Goal: Task Accomplishment & Management: Manage account settings

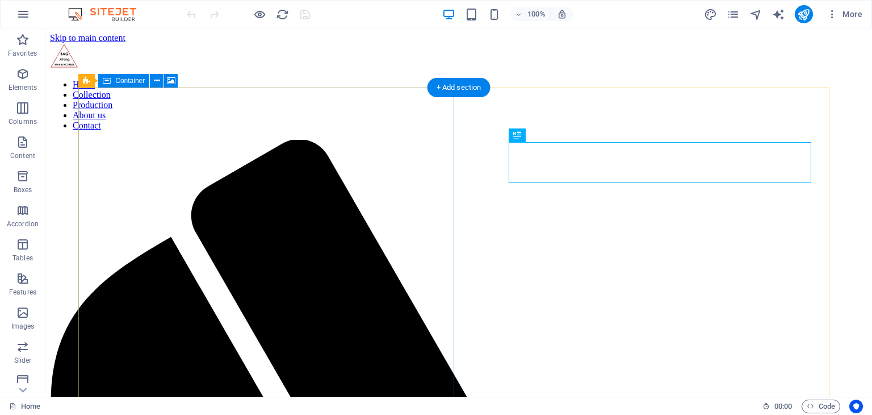
scroll to position [608, 0]
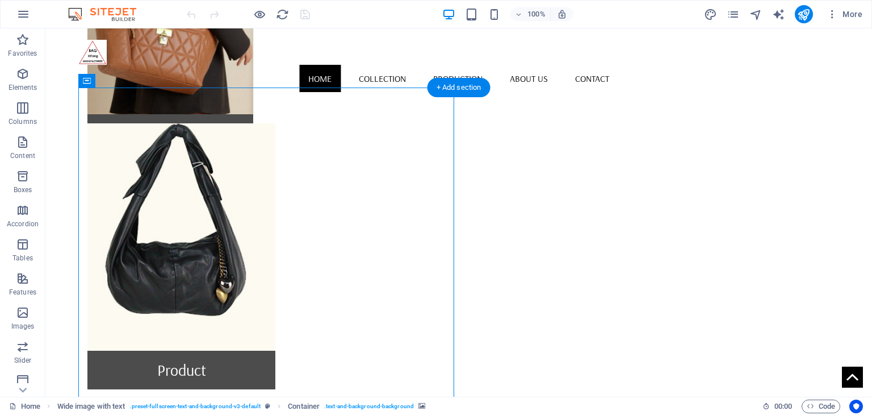
click at [155, 84] on icon at bounding box center [157, 81] width 6 height 12
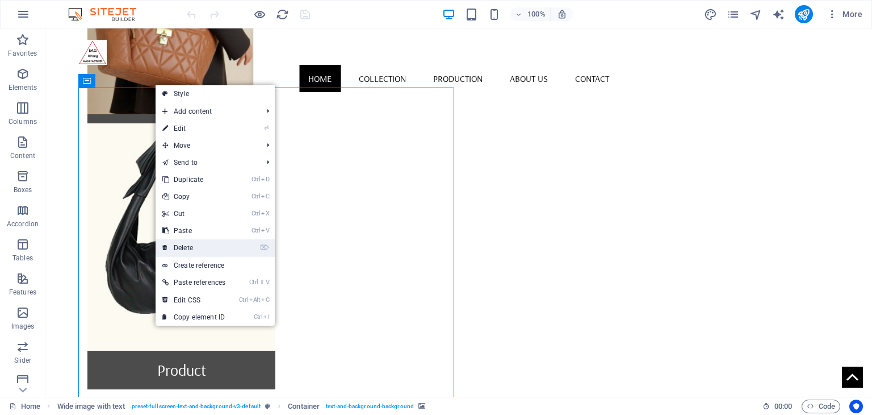
click at [208, 252] on link "⌦ Delete" at bounding box center [194, 247] width 77 height 17
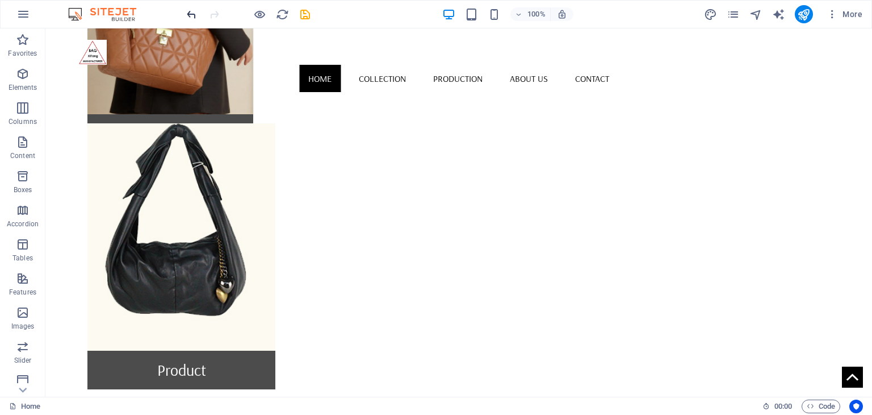
click at [190, 16] on icon "undo" at bounding box center [191, 14] width 13 height 13
click at [265, 68] on div "Collection Product Contact us" at bounding box center [458, 275] width 761 height 886
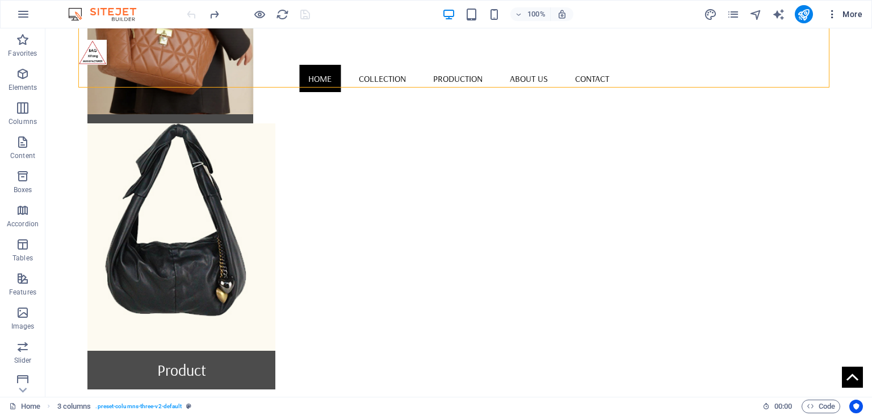
click at [837, 14] on icon "button" at bounding box center [832, 14] width 11 height 11
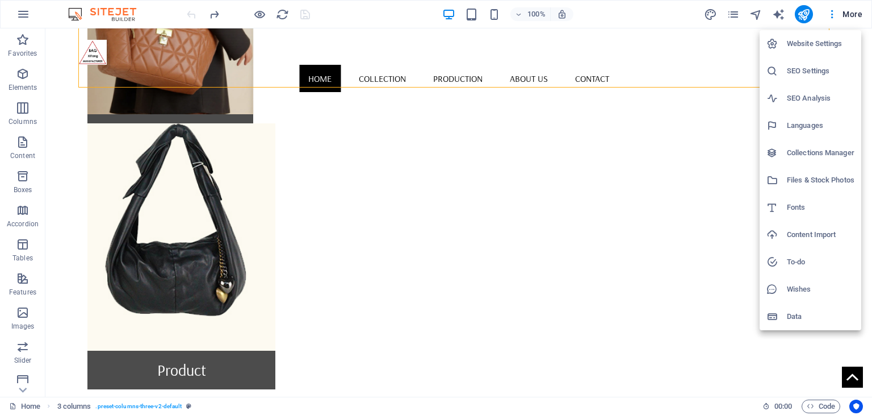
click at [808, 123] on h6 "Languages" at bounding box center [821, 126] width 68 height 14
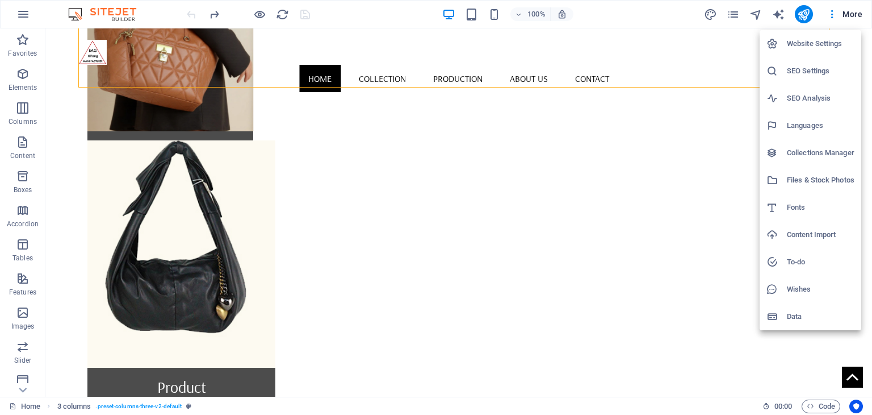
scroll to position [314, 0]
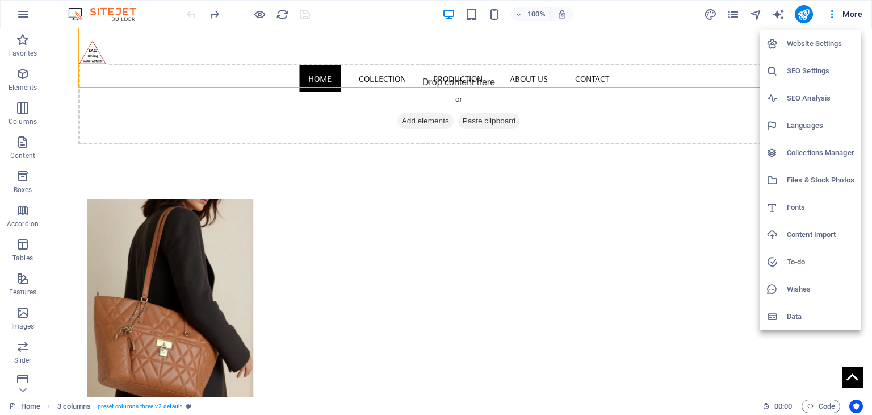
select select "41"
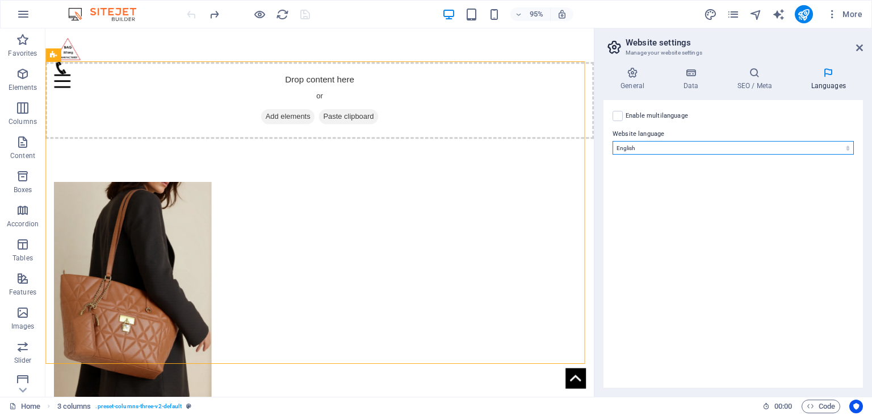
click at [792, 152] on select "Abkhazian Afar Afrikaans Akan Albanian Amharic Arabic Aragonese Armenian Assame…" at bounding box center [733, 148] width 241 height 14
click at [767, 130] on label "Website language" at bounding box center [733, 134] width 241 height 14
click at [767, 141] on select "Abkhazian Afar Afrikaans Akan Albanian Amharic Arabic Aragonese Armenian Assame…" at bounding box center [733, 148] width 241 height 14
click at [646, 119] on label "Enable multilanguage To disable multilanguage delete all languages until only o…" at bounding box center [657, 116] width 62 height 14
click at [0, 0] on input "Enable multilanguage To disable multilanguage delete all languages until only o…" at bounding box center [0, 0] width 0 height 0
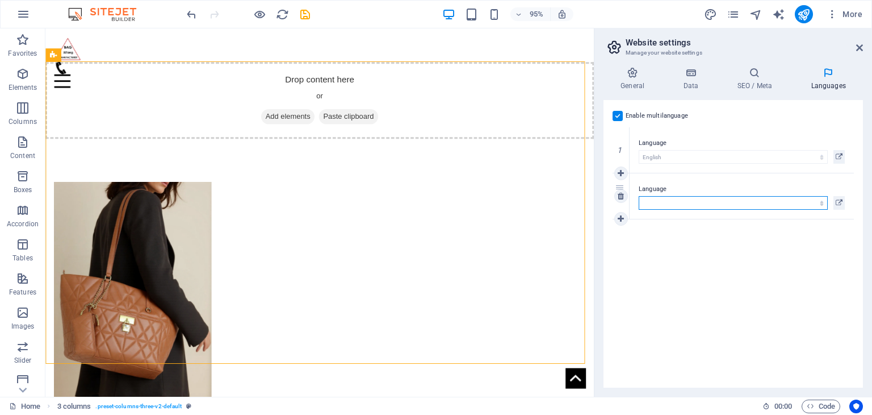
click at [694, 201] on select "Abkhazian Afar Afrikaans Akan Albanian Amharic Arabic Aragonese Armenian Assame…" at bounding box center [733, 203] width 189 height 14
select select "148"
click at [639, 196] on select "Abkhazian Afar Afrikaans Akan Albanian Amharic Arabic Aragonese Armenian Assame…" at bounding box center [733, 203] width 189 height 14
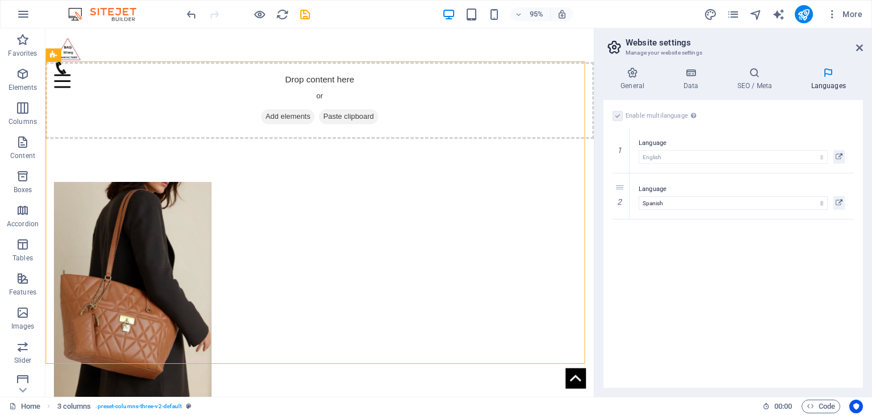
click at [690, 306] on div "Enable multilanguage To disable multilanguage delete all languages until only o…" at bounding box center [734, 243] width 260 height 287
click at [861, 45] on icon at bounding box center [860, 47] width 7 height 9
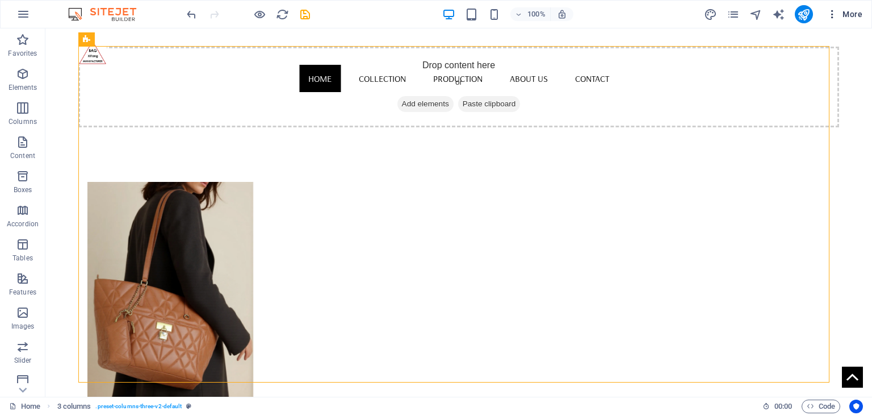
click at [834, 19] on icon "button" at bounding box center [832, 14] width 11 height 11
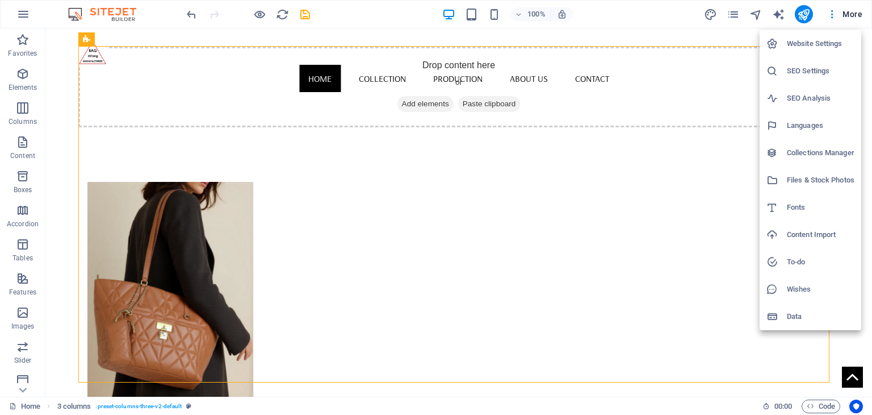
click at [821, 123] on h6 "Languages" at bounding box center [821, 126] width 68 height 14
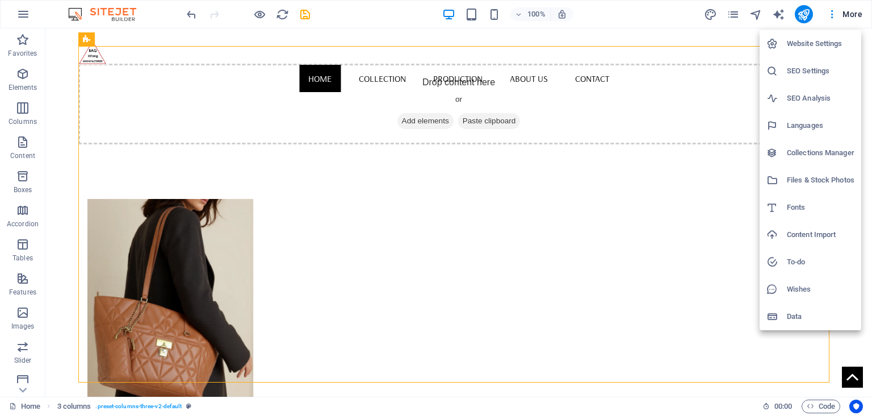
select select "41"
select select "148"
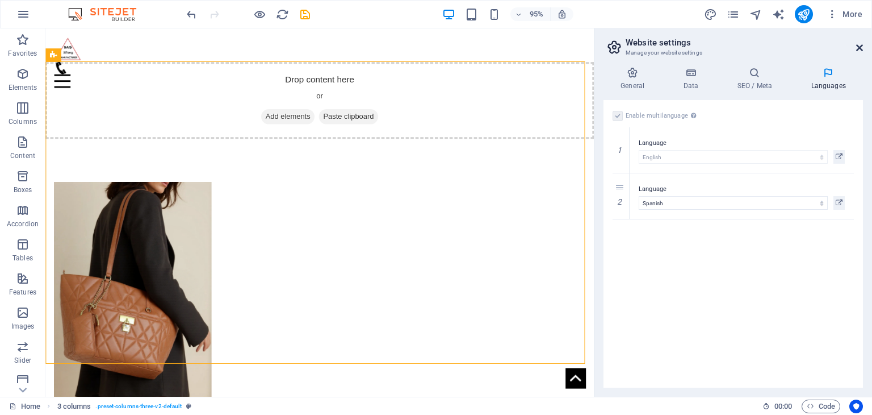
click at [860, 48] on icon at bounding box center [860, 47] width 7 height 9
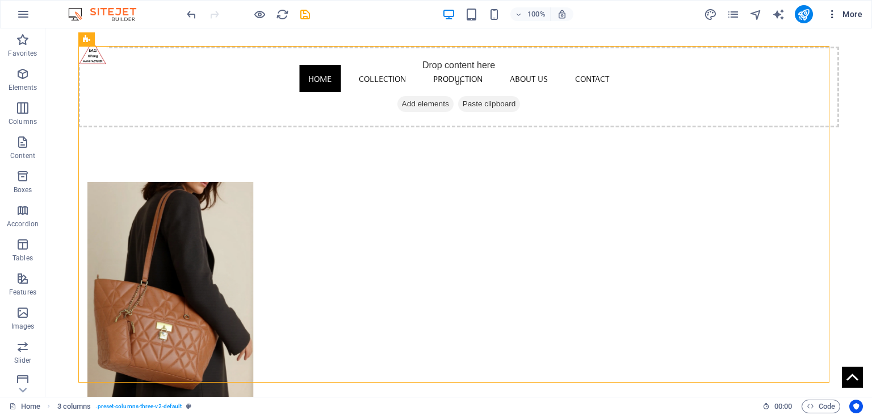
click at [832, 19] on icon "button" at bounding box center [832, 14] width 11 height 11
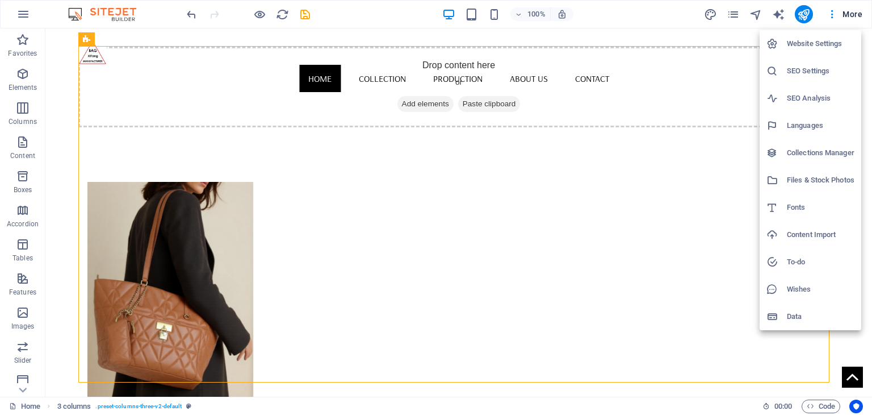
click at [782, 18] on div at bounding box center [436, 207] width 872 height 415
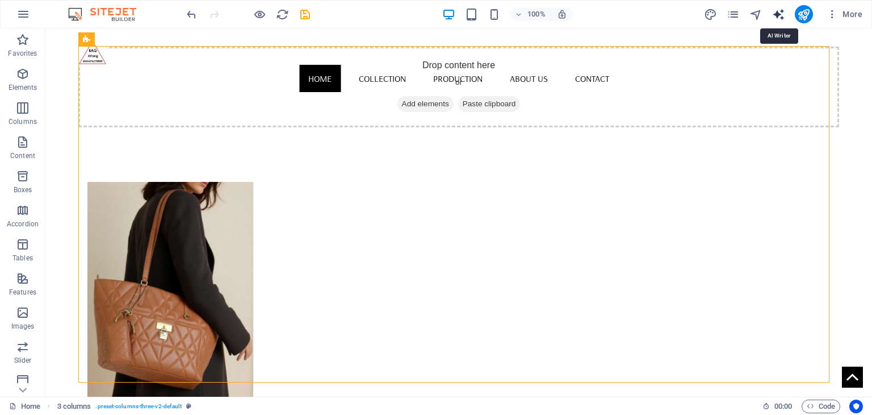
click at [780, 14] on icon "text_generator" at bounding box center [779, 14] width 13 height 13
select select "English"
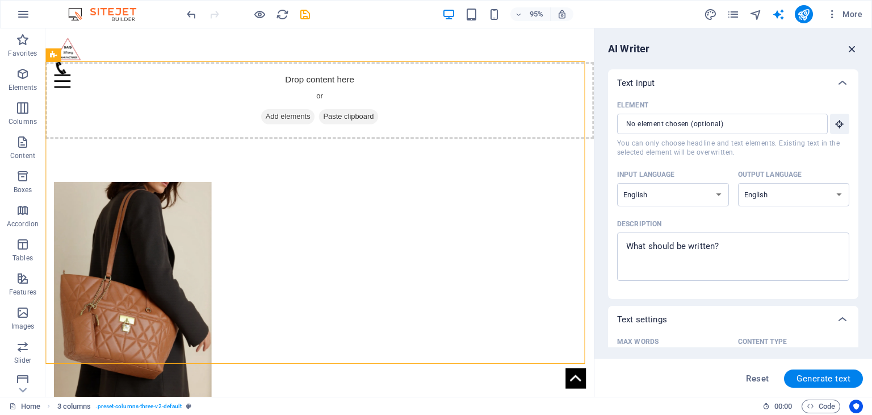
click at [853, 47] on icon "button" at bounding box center [852, 49] width 12 height 12
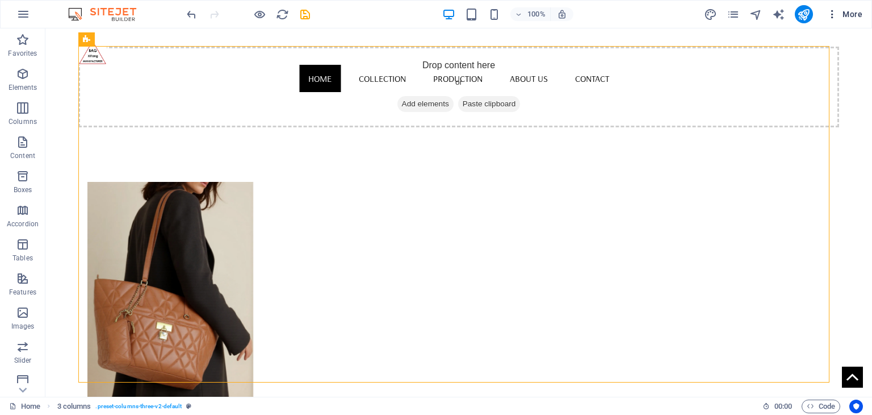
click at [859, 17] on span "More" at bounding box center [845, 14] width 36 height 11
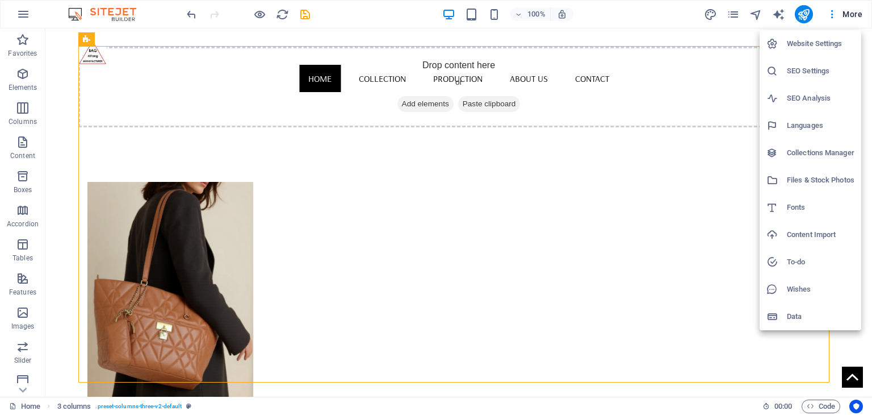
click at [804, 16] on div at bounding box center [436, 207] width 872 height 415
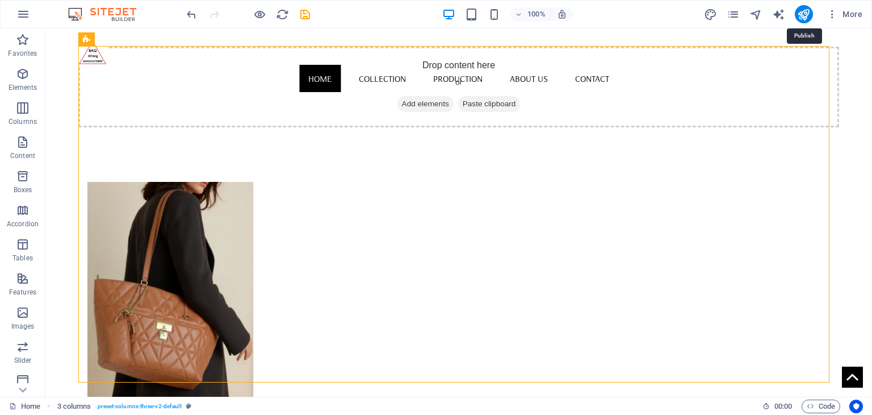
click at [804, 16] on icon "publish" at bounding box center [804, 14] width 13 height 13
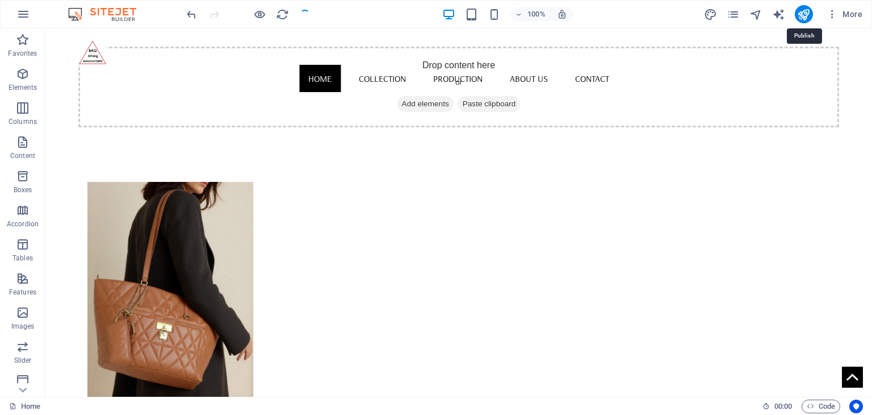
click at [804, 16] on icon "publish" at bounding box center [804, 14] width 13 height 13
click at [809, 14] on icon "publish" at bounding box center [804, 14] width 13 height 13
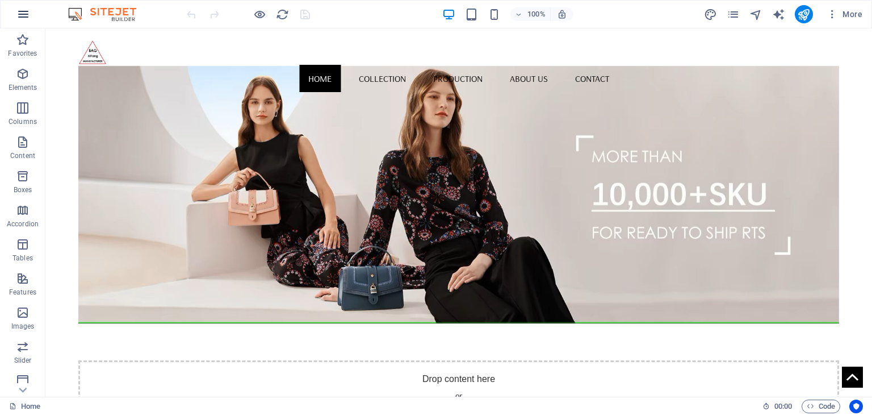
click at [23, 13] on icon "button" at bounding box center [23, 14] width 14 height 14
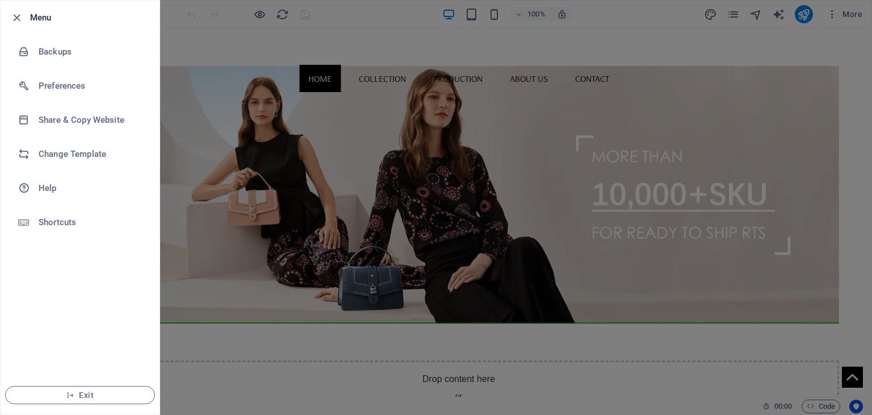
click at [854, 16] on div at bounding box center [436, 207] width 872 height 415
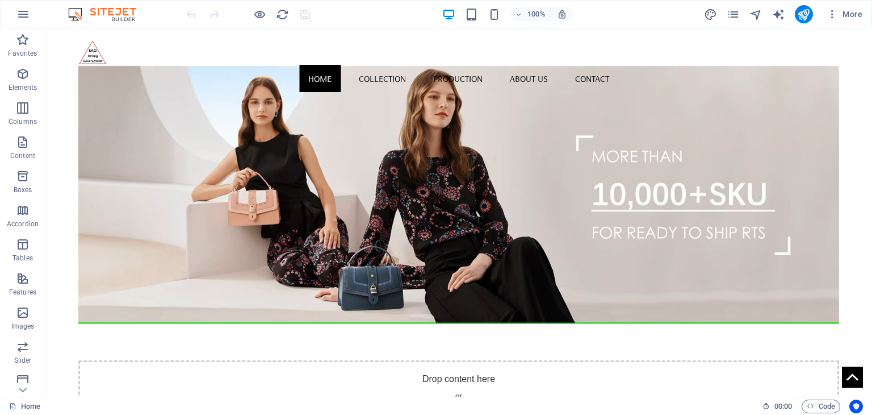
click at [854, 16] on span "More" at bounding box center [845, 14] width 36 height 11
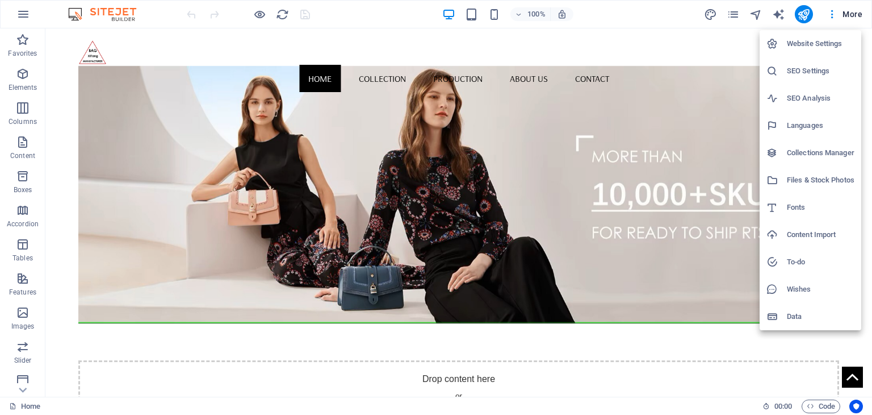
click at [838, 41] on h6 "Website Settings" at bounding box center [821, 44] width 68 height 14
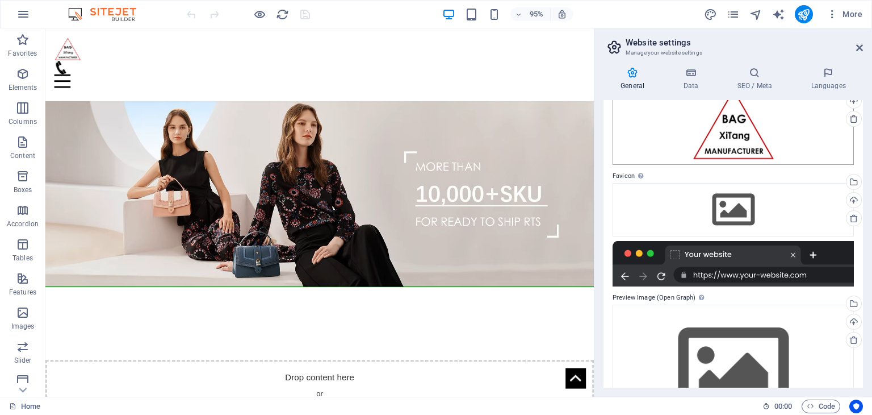
scroll to position [127, 0]
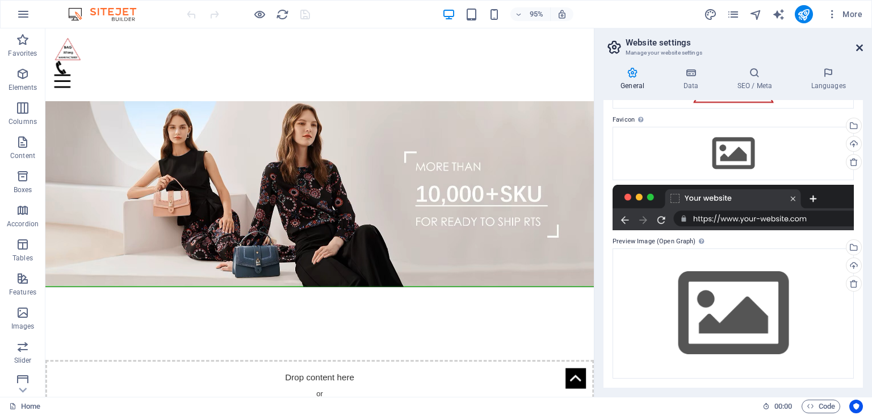
click at [860, 47] on icon at bounding box center [860, 47] width 7 height 9
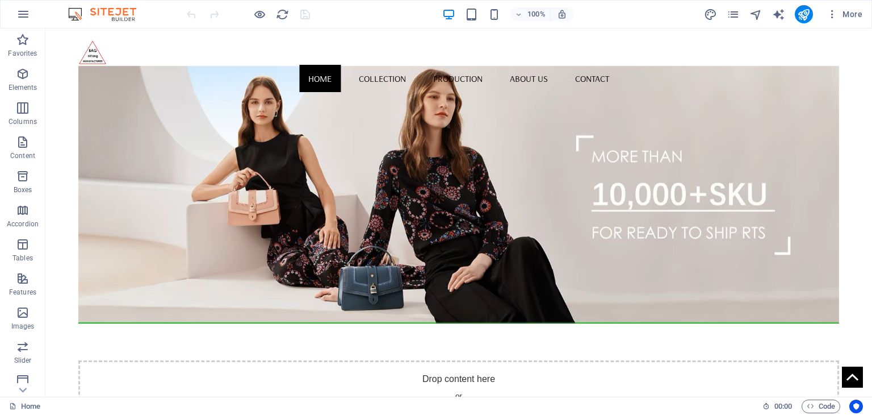
click at [127, 15] on img at bounding box center [107, 14] width 85 height 14
click at [78, 15] on img at bounding box center [107, 14] width 85 height 14
click at [119, 12] on img at bounding box center [107, 14] width 85 height 14
click at [126, 18] on img at bounding box center [107, 14] width 85 height 14
click at [79, 16] on img at bounding box center [107, 14] width 85 height 14
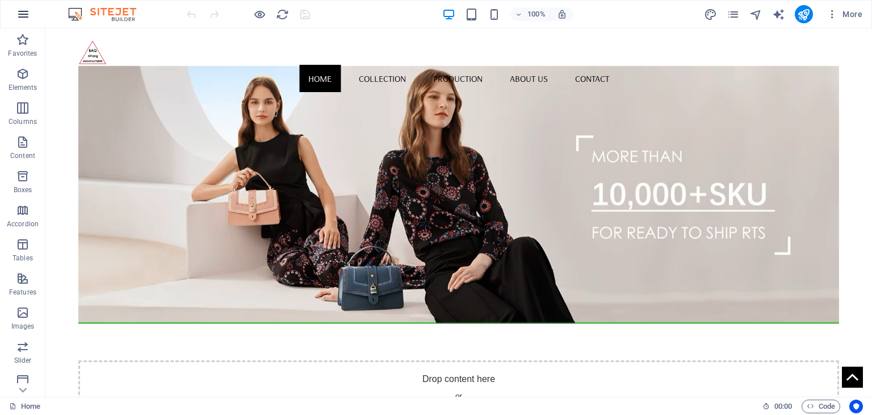
click at [28, 16] on icon "button" at bounding box center [23, 14] width 14 height 14
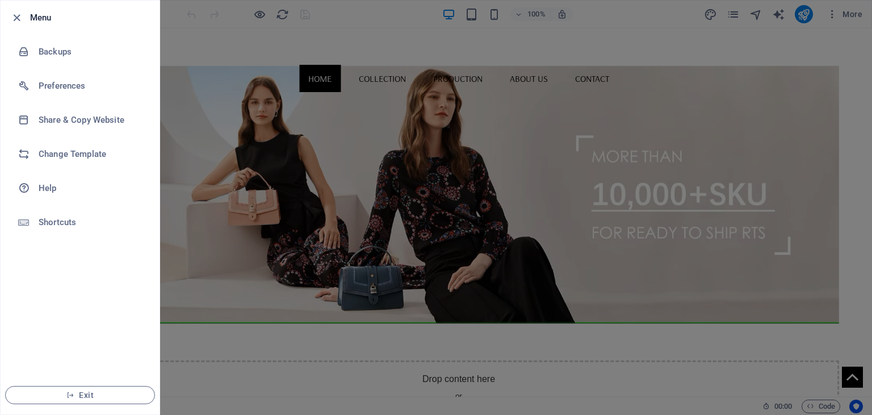
click at [201, 45] on div at bounding box center [436, 207] width 872 height 415
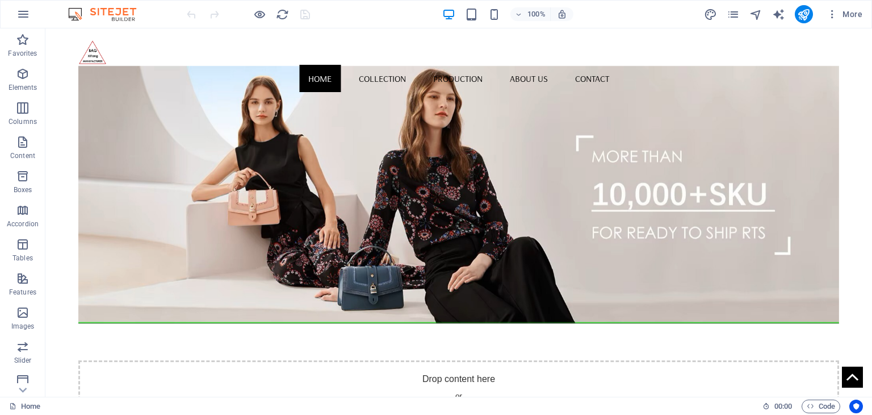
click at [124, 19] on img at bounding box center [107, 14] width 85 height 14
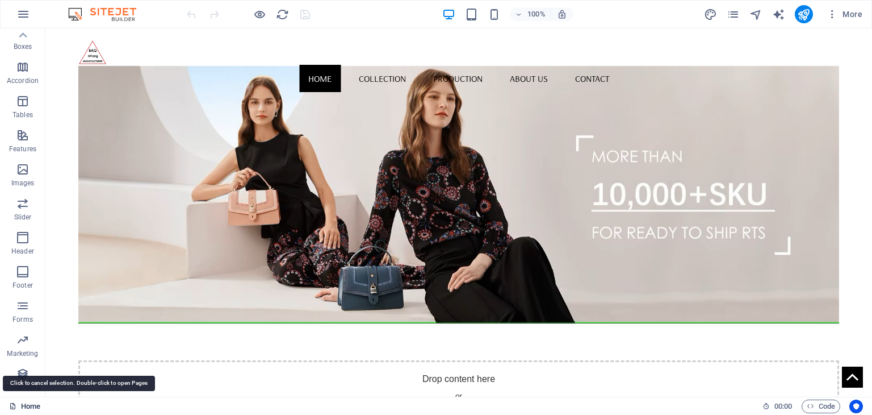
click at [20, 406] on link "Home" at bounding box center [24, 406] width 31 height 14
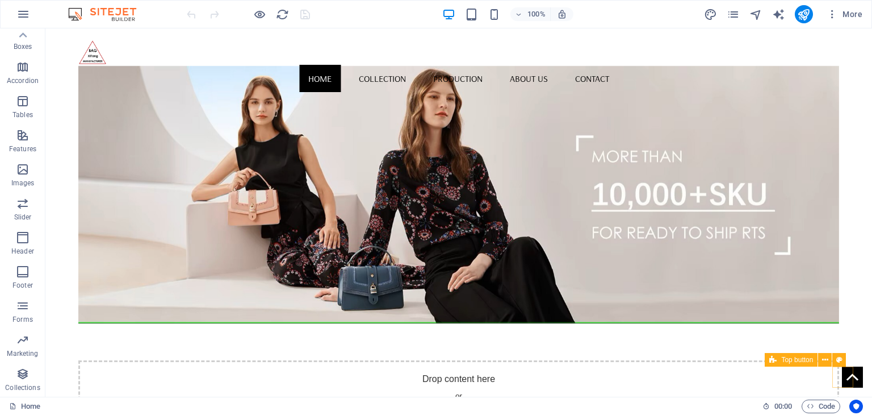
click at [845, 378] on figure at bounding box center [852, 376] width 21 height 21
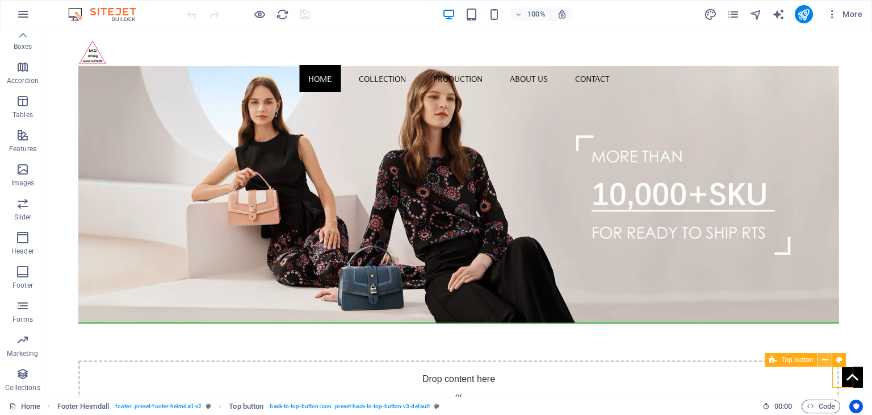
click at [829, 363] on button at bounding box center [826, 360] width 14 height 14
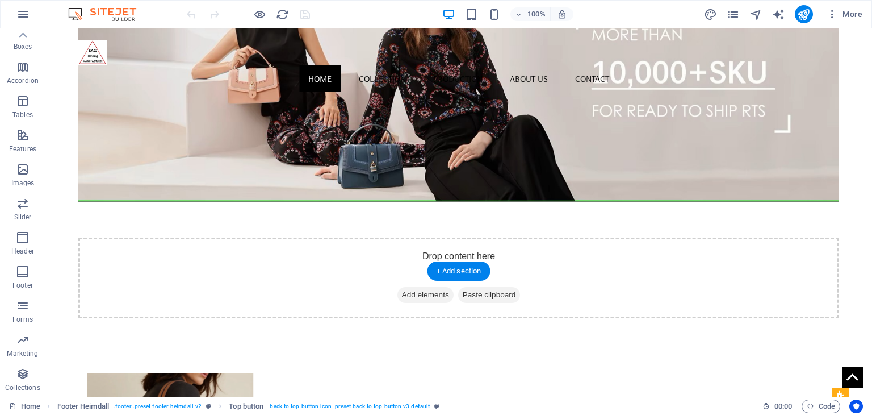
scroll to position [0, 0]
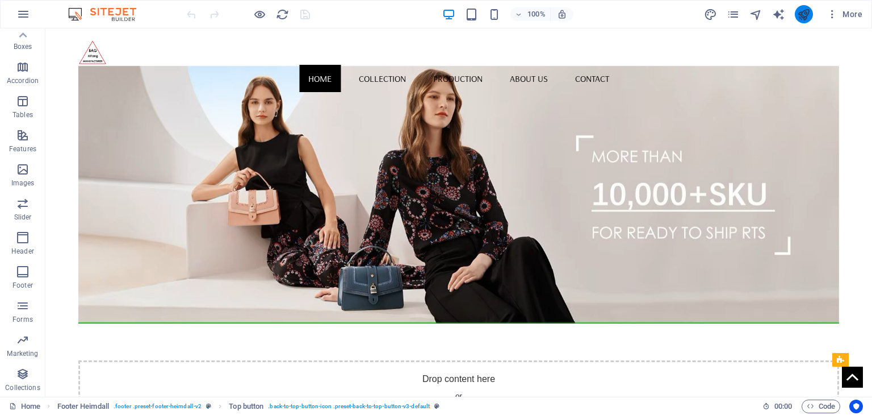
click at [808, 15] on icon "publish" at bounding box center [804, 14] width 13 height 13
